Goal: Task Accomplishment & Management: Manage account settings

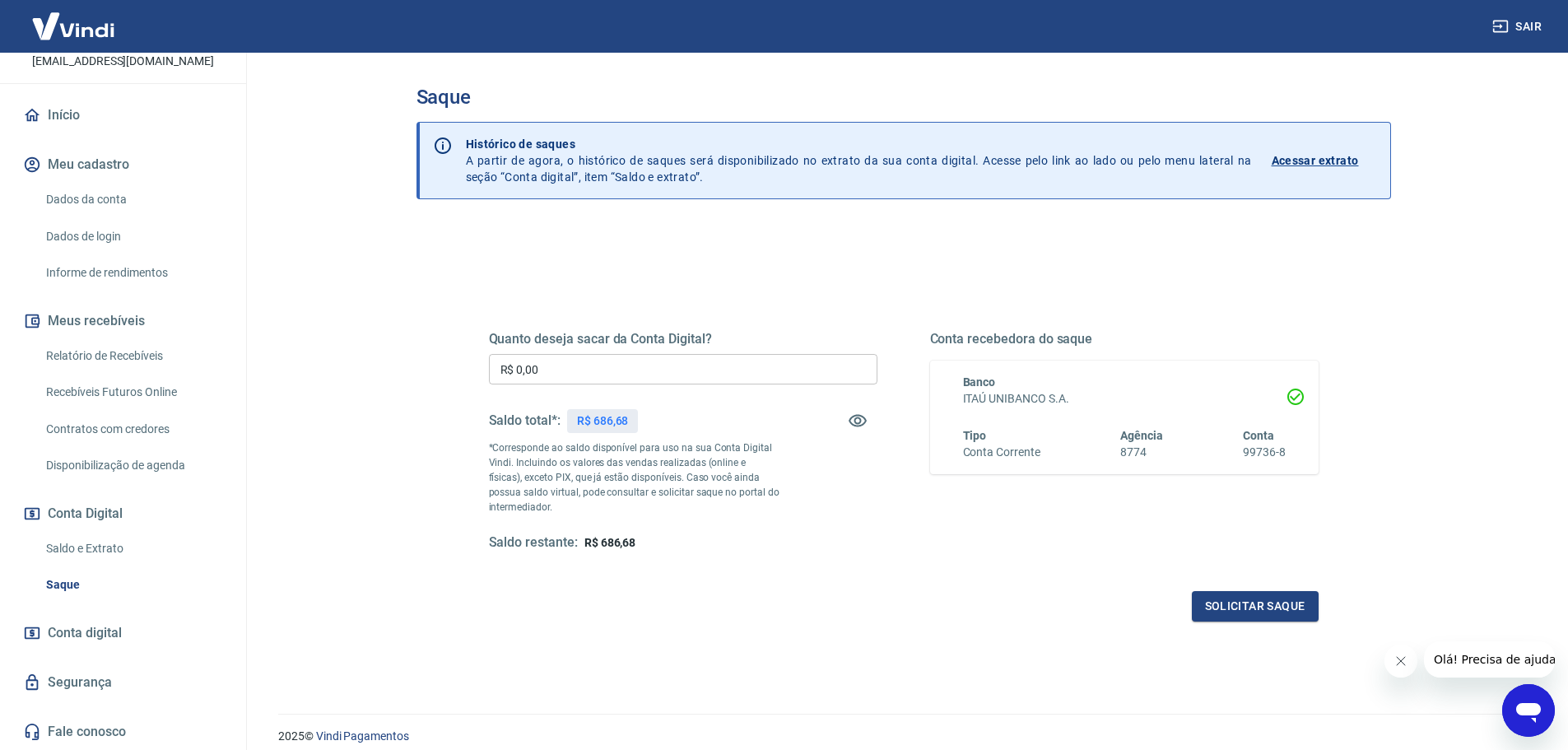
scroll to position [127, 0]
click at [93, 551] on link "Saldo e Extrato" at bounding box center [132, 548] width 187 height 34
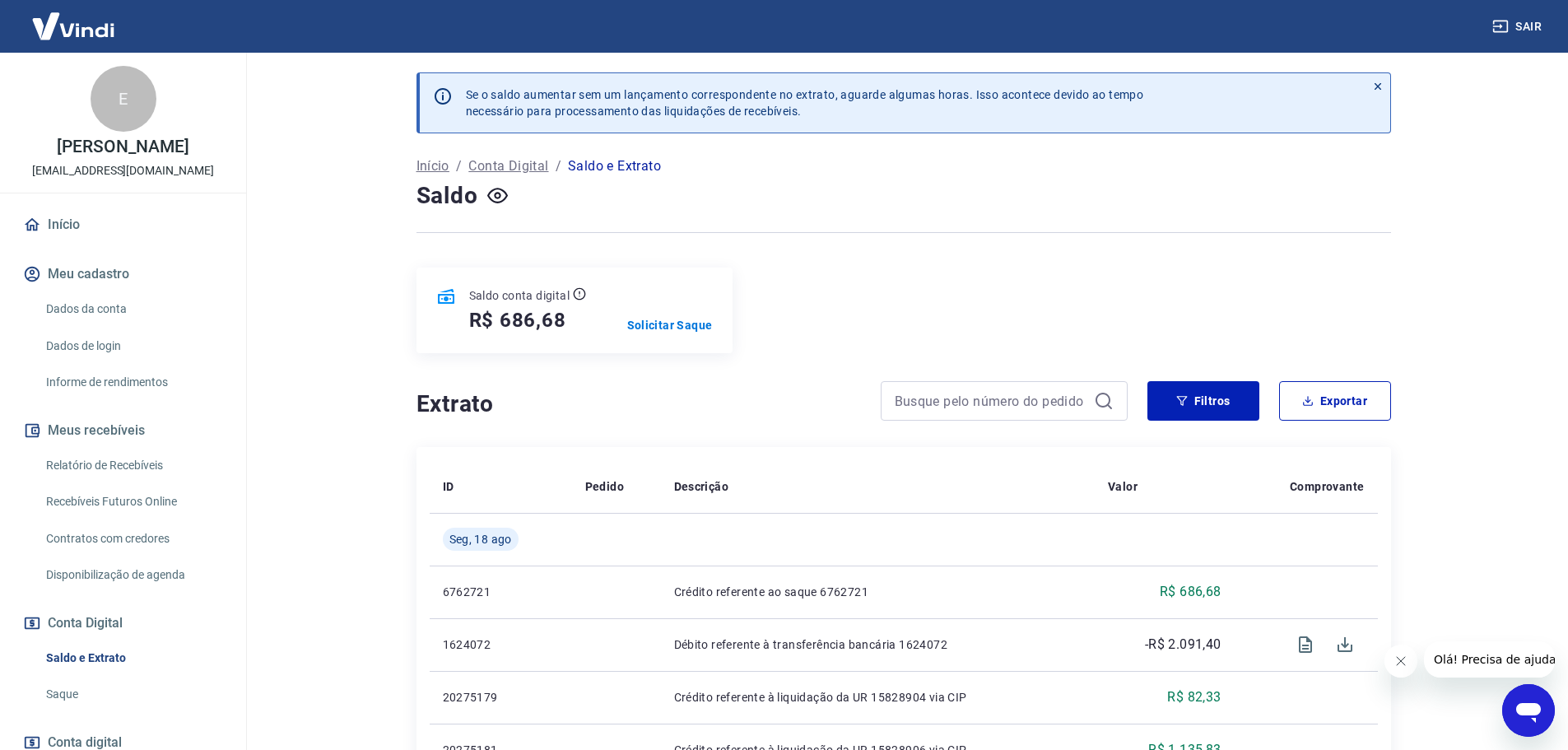
scroll to position [127, 0]
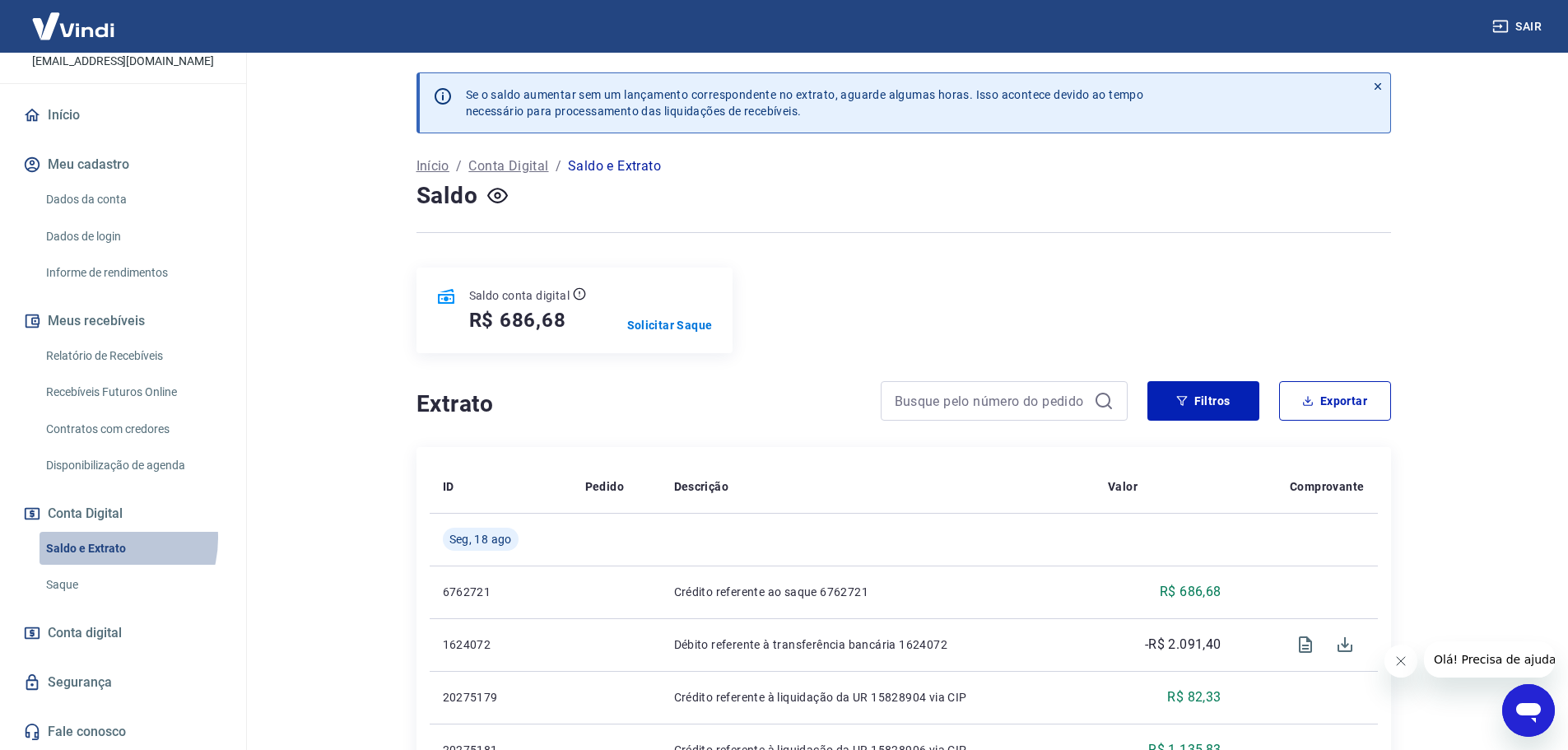
click at [96, 538] on link "Saldo e Extrato" at bounding box center [132, 548] width 187 height 34
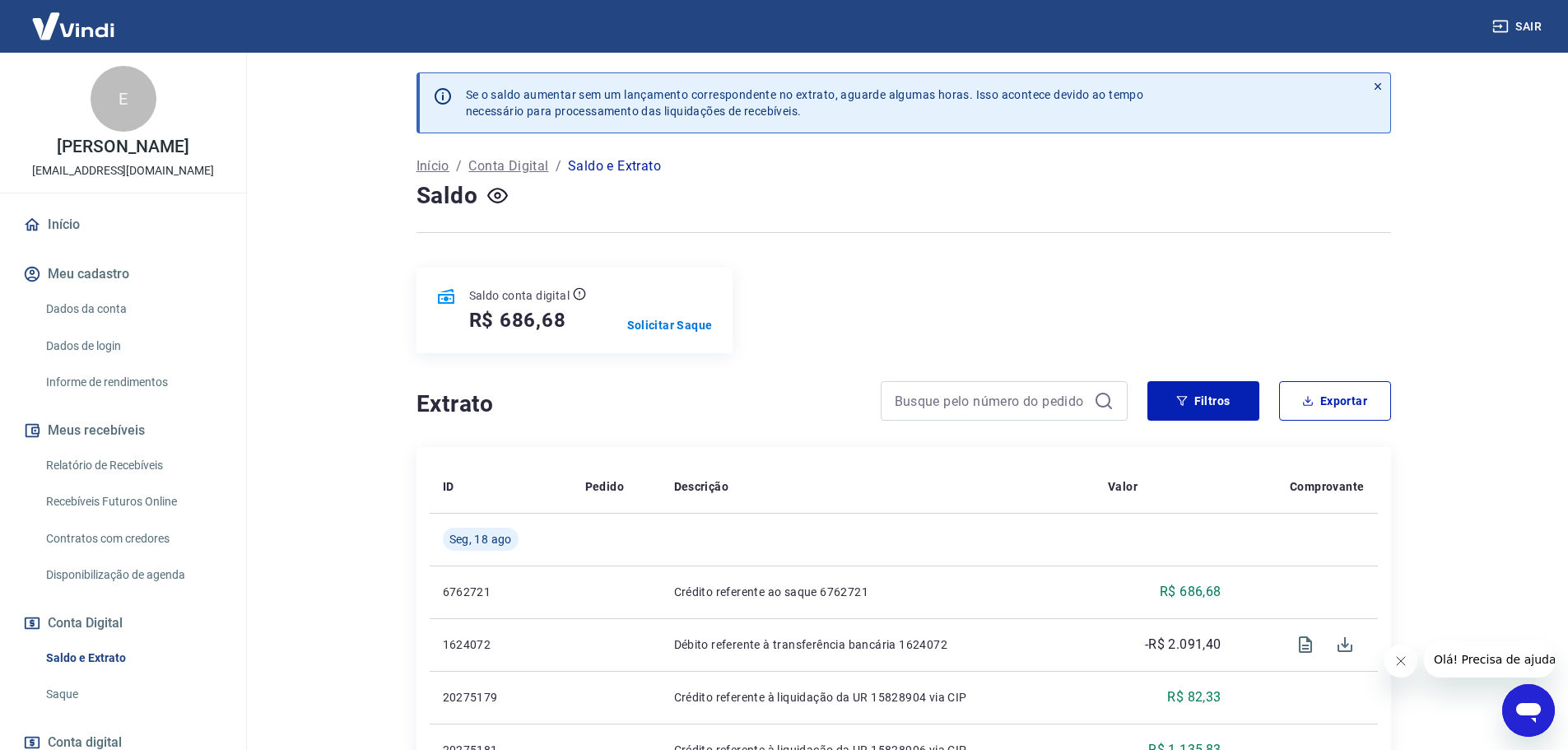
drag, startPoint x: 44, startPoint y: 237, endPoint x: 66, endPoint y: 295, distance: 62.0
click at [44, 237] on link "Início" at bounding box center [123, 224] width 206 height 37
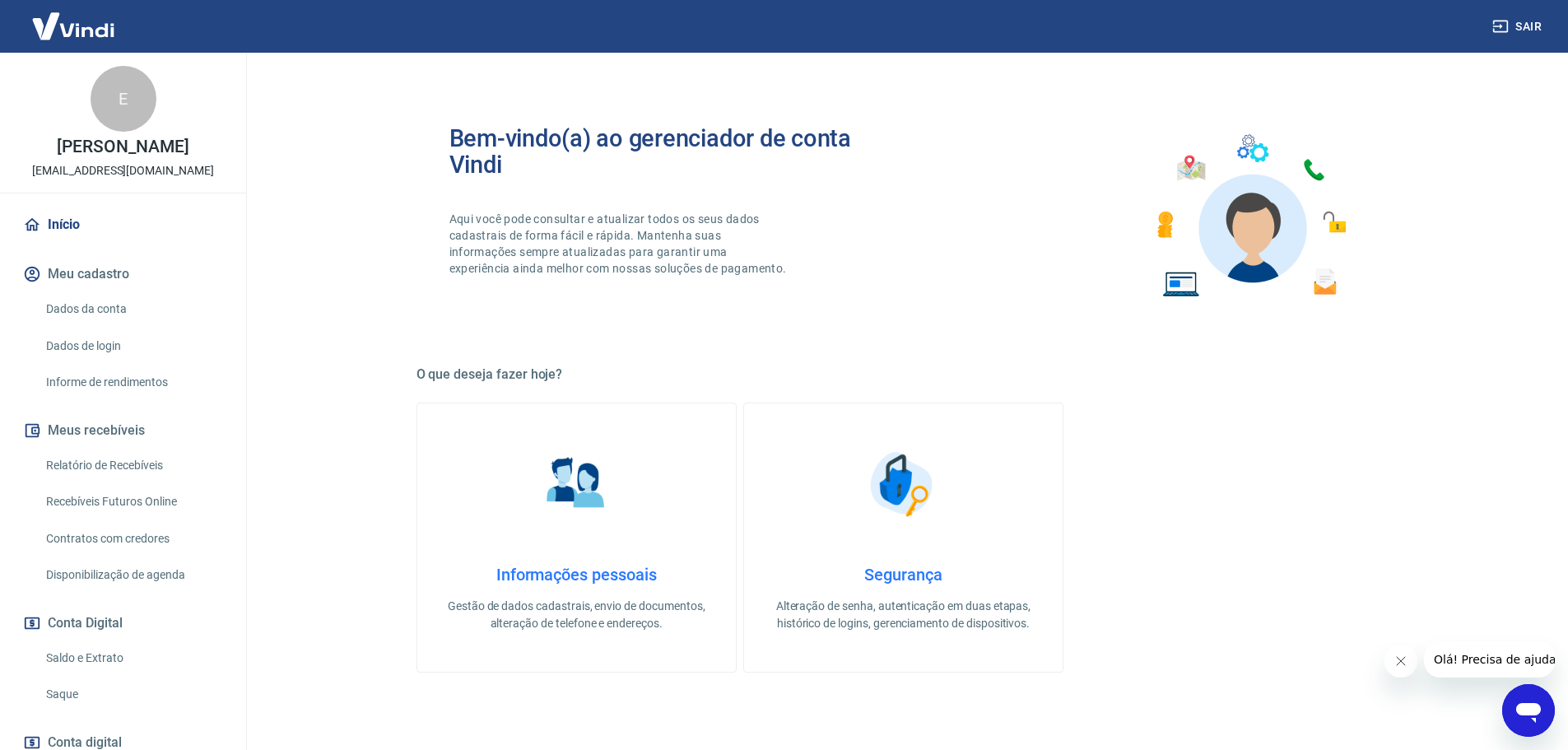
click at [591, 569] on h4 "Informações pessoais" at bounding box center [577, 574] width 266 height 20
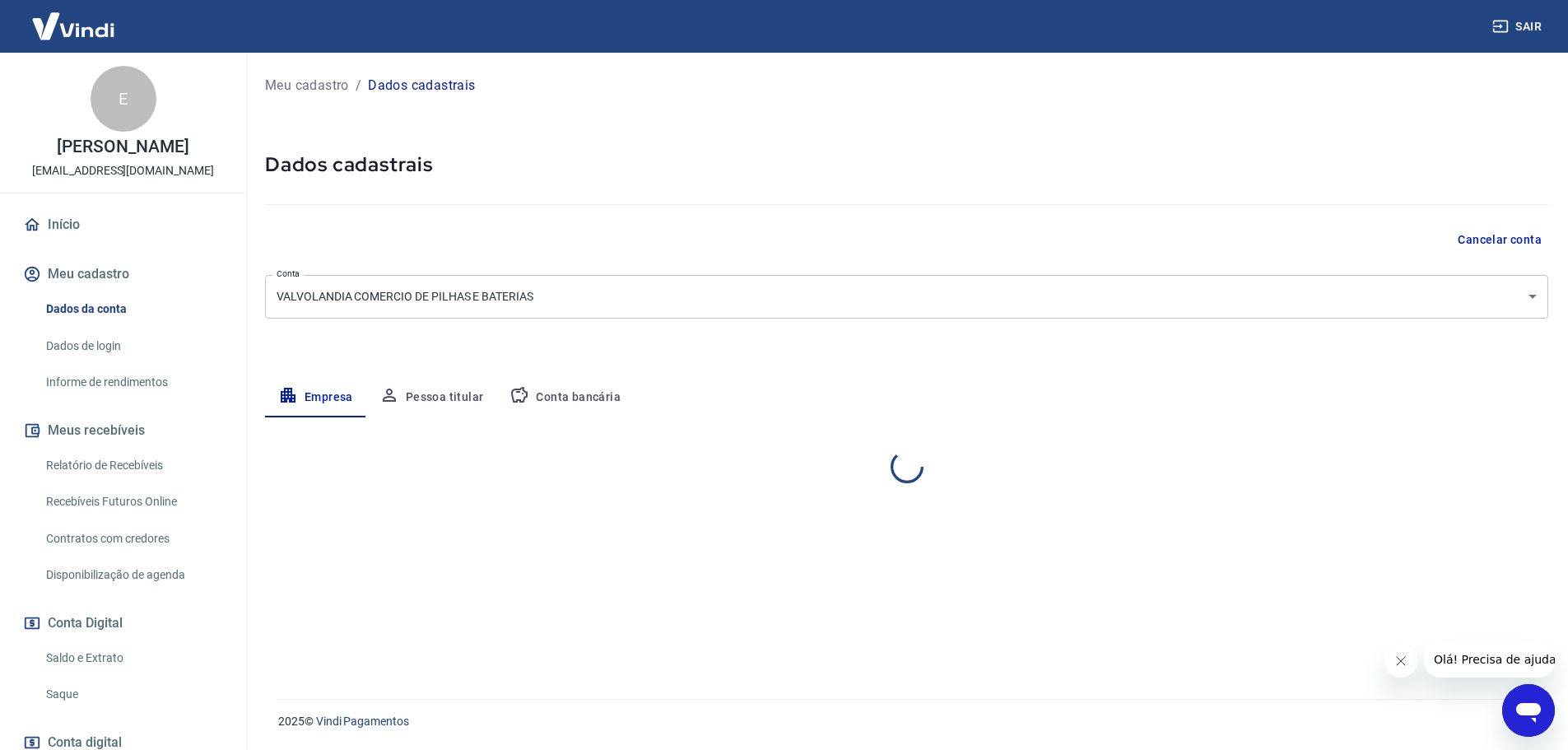
select select "SP"
select select "business"
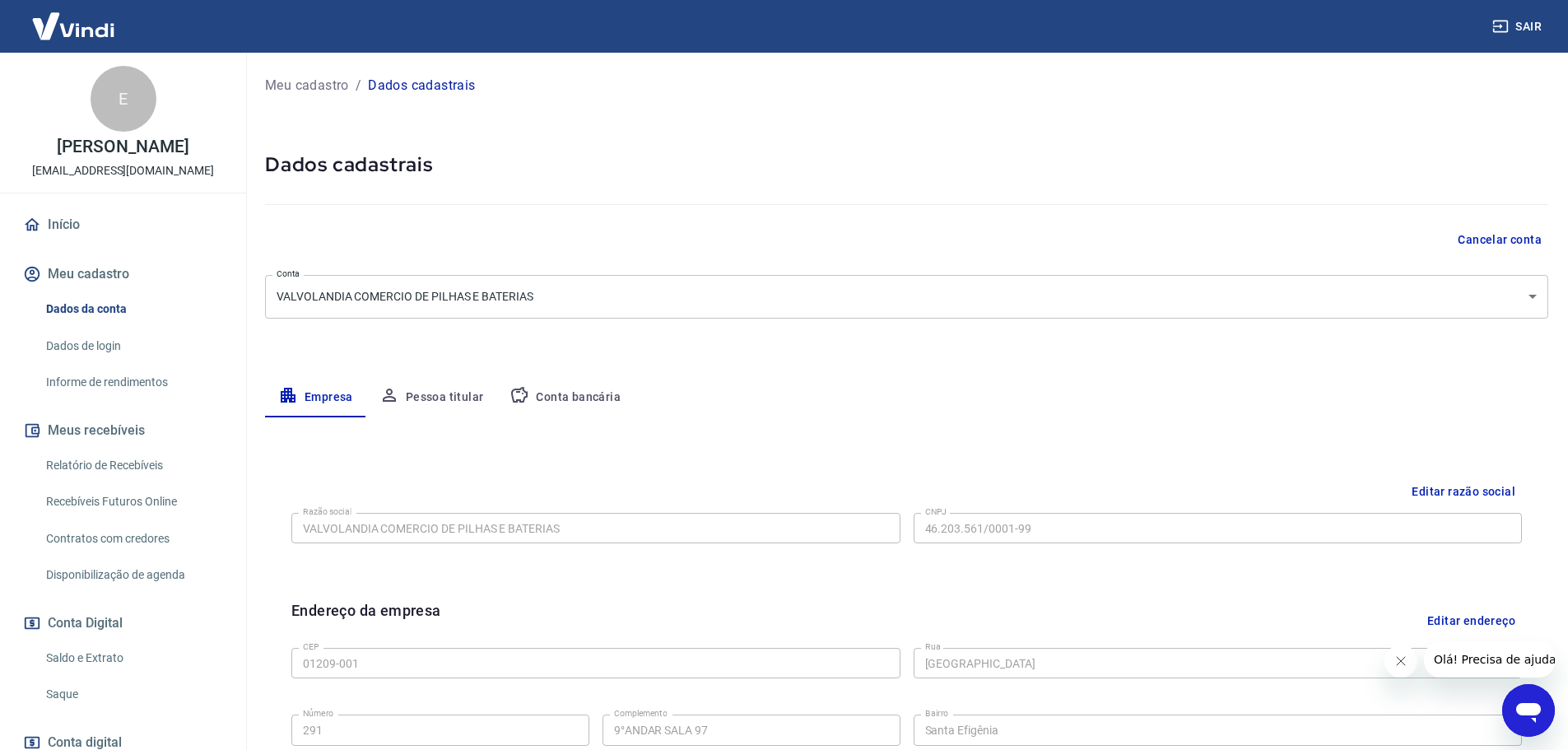
click at [69, 239] on link "Início" at bounding box center [123, 224] width 206 height 37
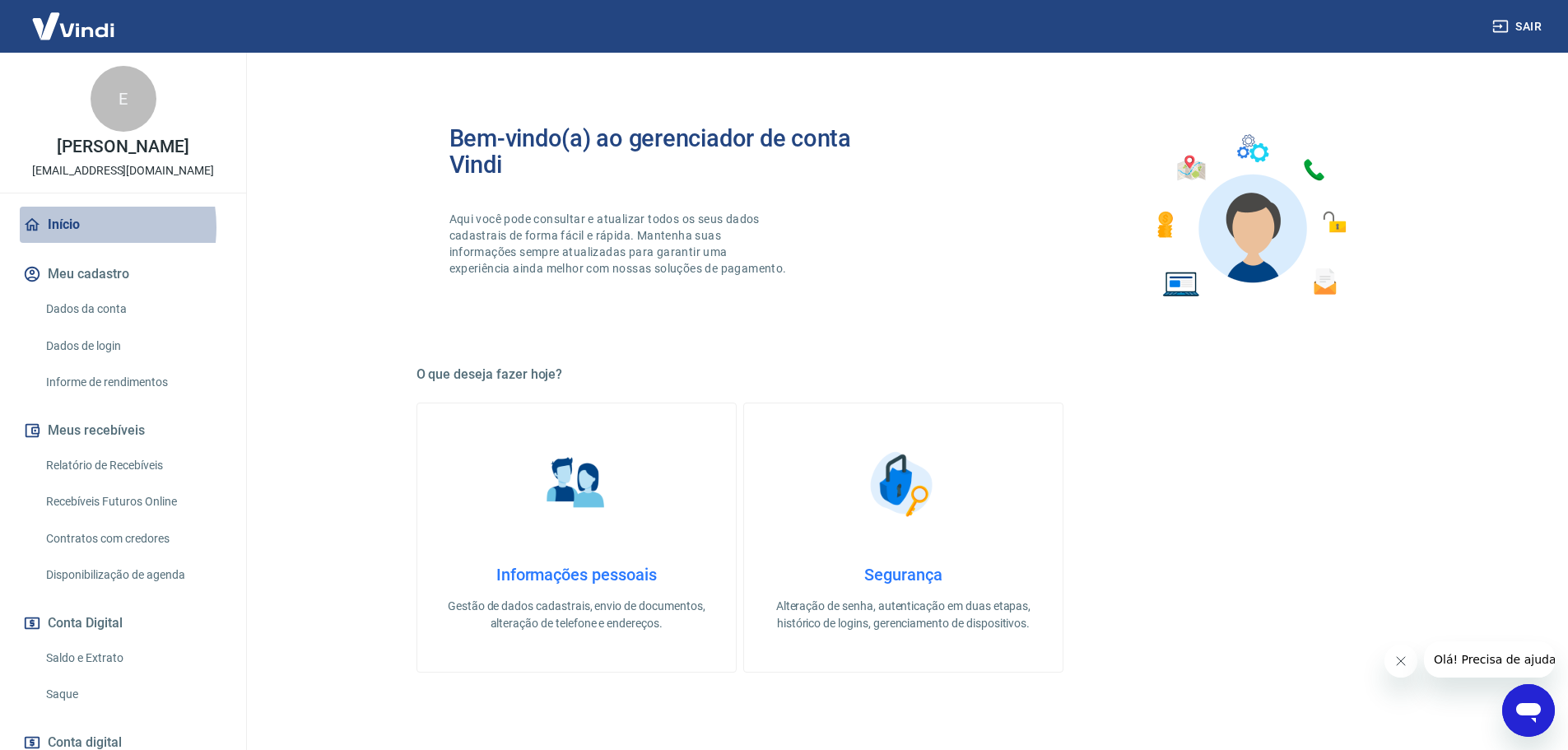
click at [70, 243] on link "Início" at bounding box center [123, 224] width 206 height 37
click at [102, 675] on link "Saldo e Extrato" at bounding box center [132, 658] width 187 height 34
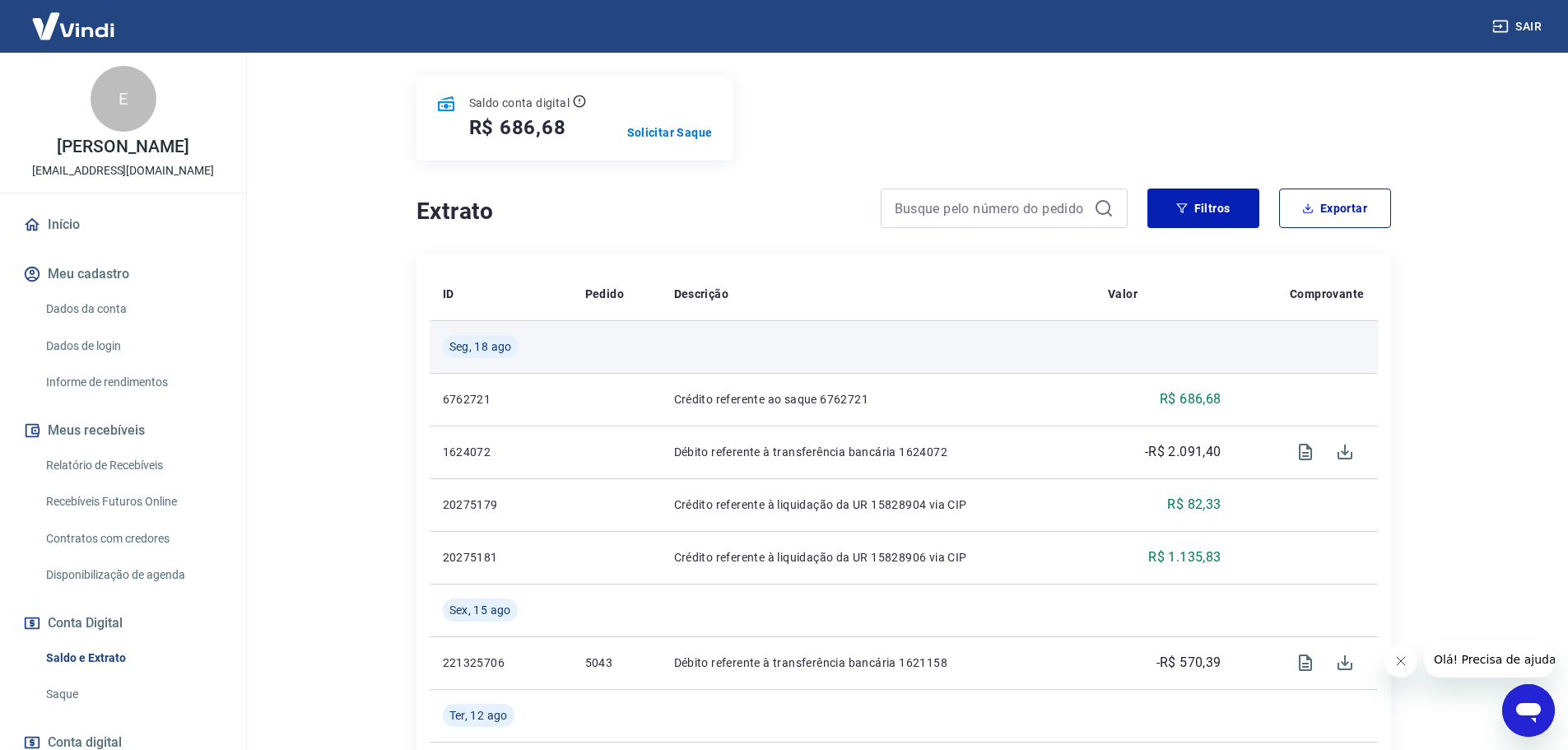
scroll to position [247, 0]
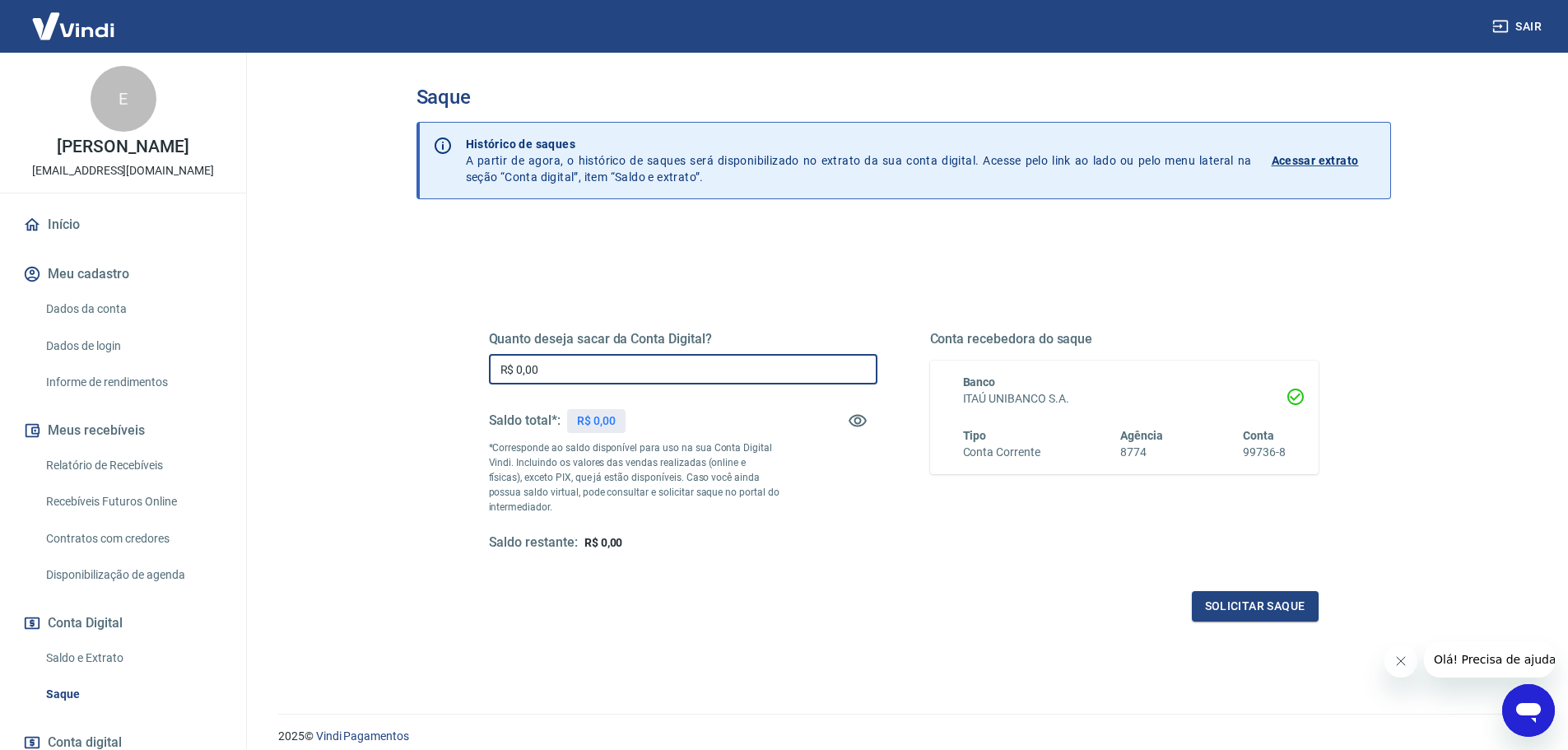
click at [583, 362] on input "R$ 0,00" at bounding box center [683, 369] width 389 height 30
